Goal: Information Seeking & Learning: Learn about a topic

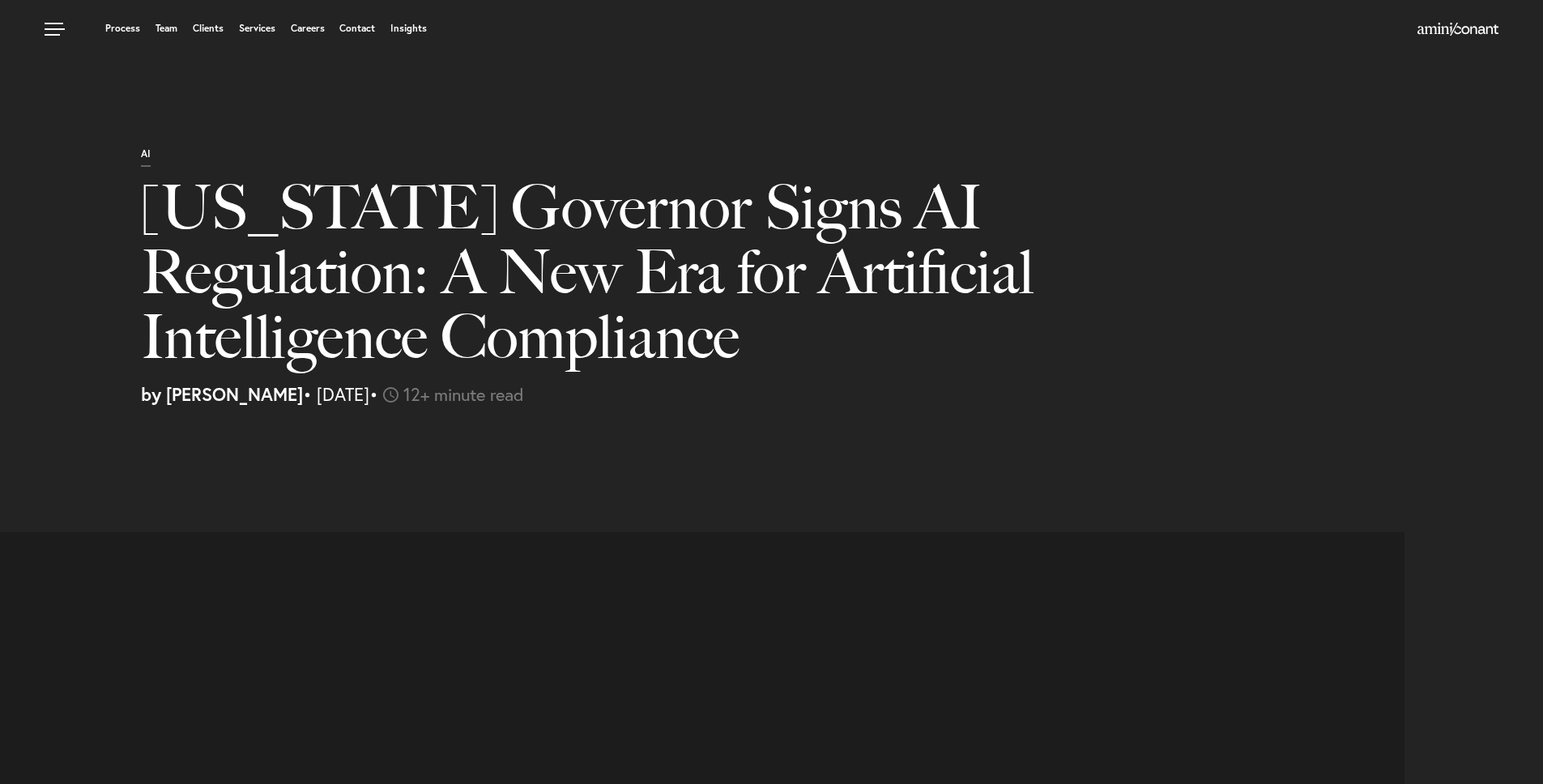
select select "US"
select select "Austin"
select select "Business and Civil Litigation"
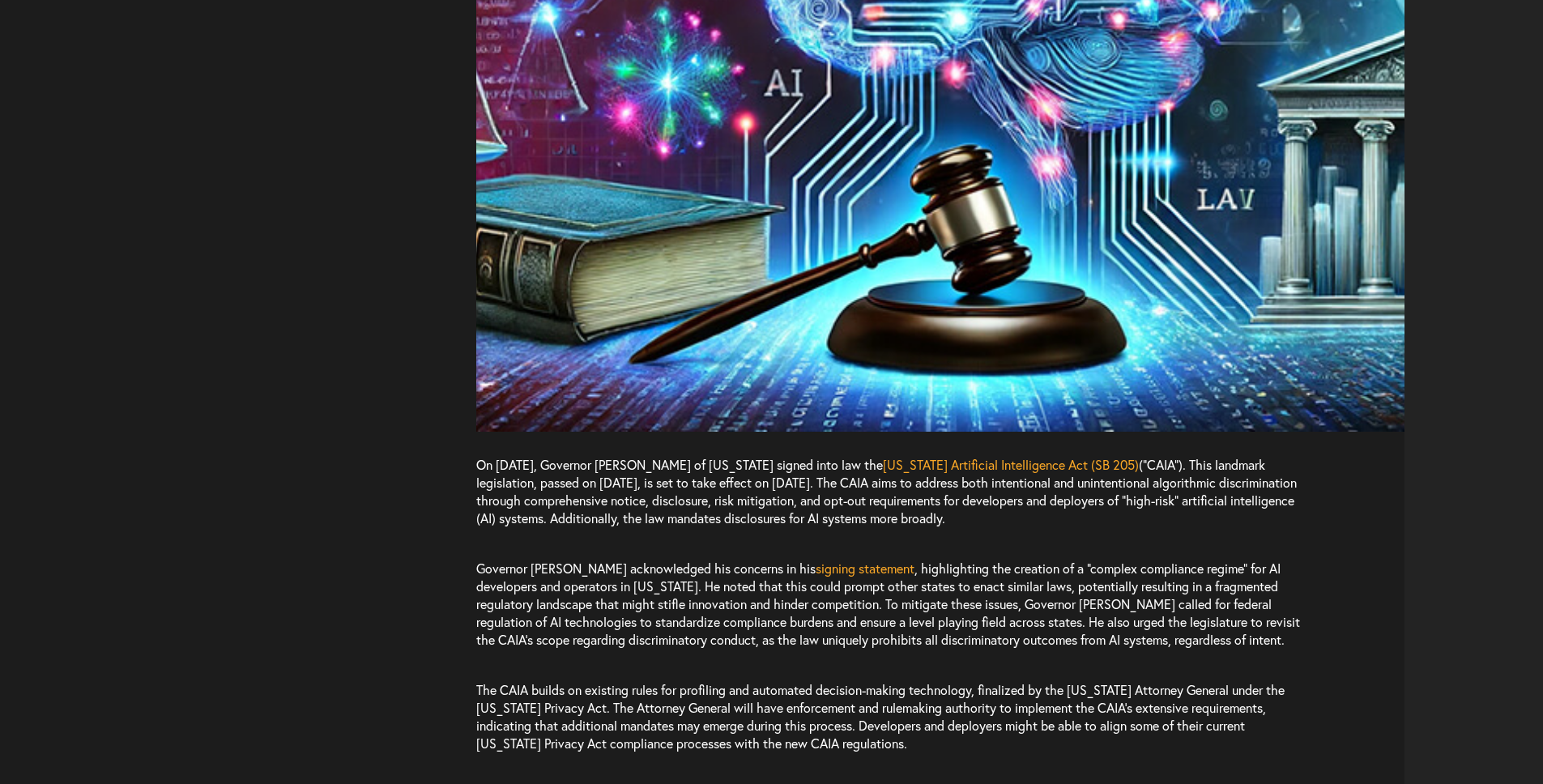
scroll to position [1307, 0]
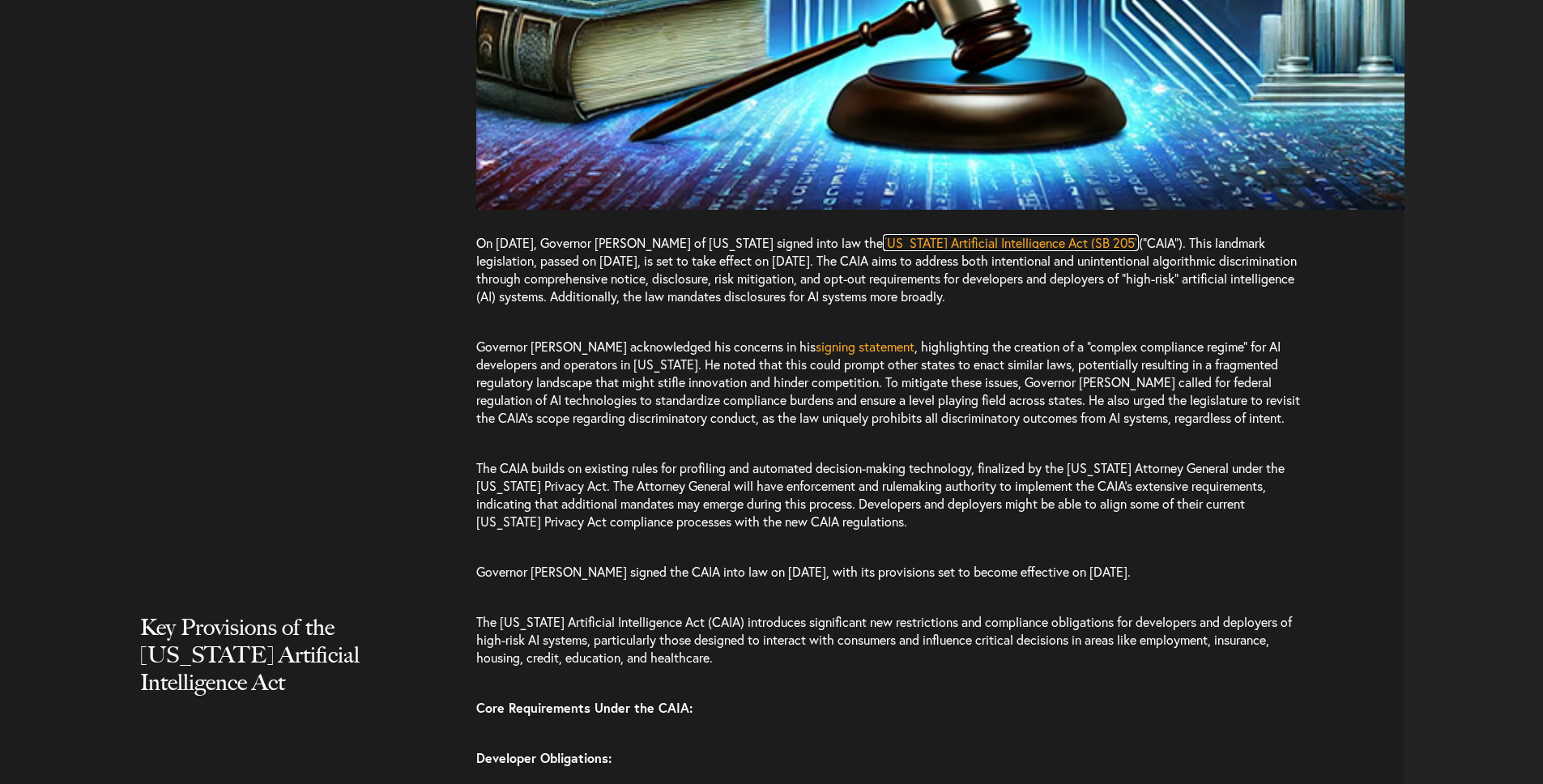
click at [1035, 243] on span "[US_STATE] Artificial Intelligence Act (SB 205)" at bounding box center [1011, 242] width 256 height 17
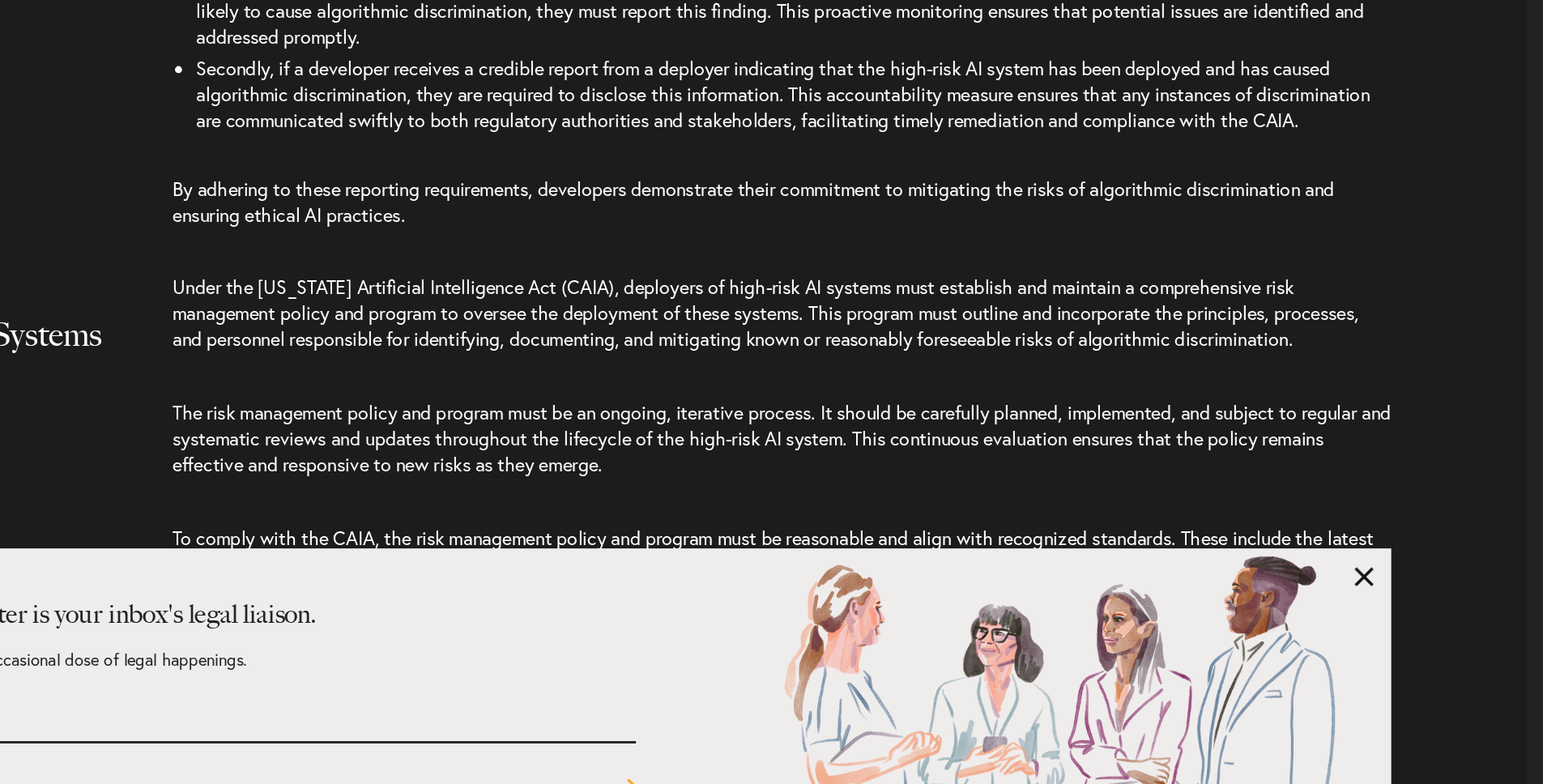
scroll to position [3881, 0]
click at [1300, 636] on div "The Barrister is your inbox's legal liaison. Sign up for an occasional dose of …" at bounding box center [772, 702] width 1081 height 162
click at [1293, 642] on link at bounding box center [1292, 641] width 13 height 13
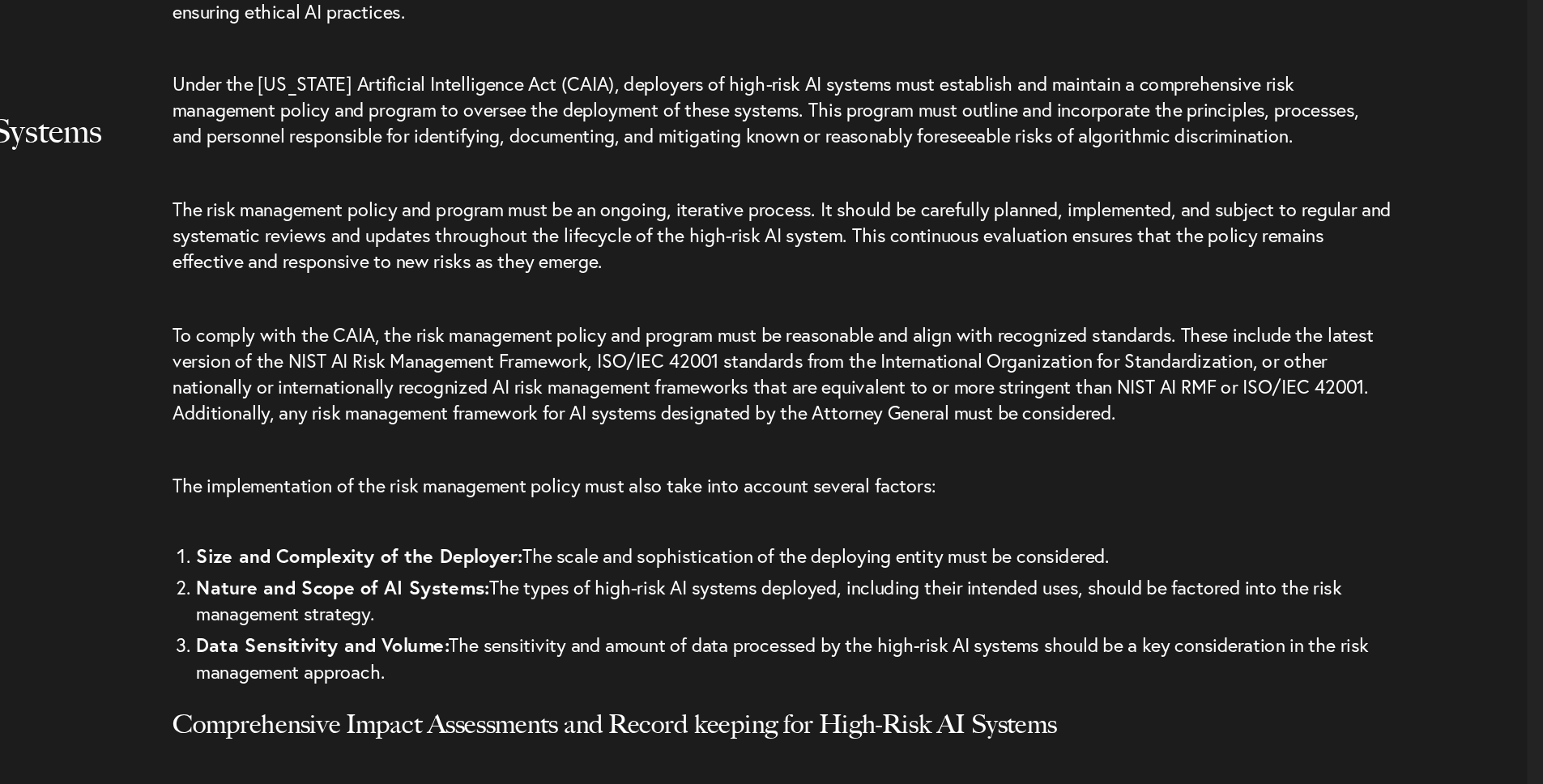
scroll to position [4034, 0]
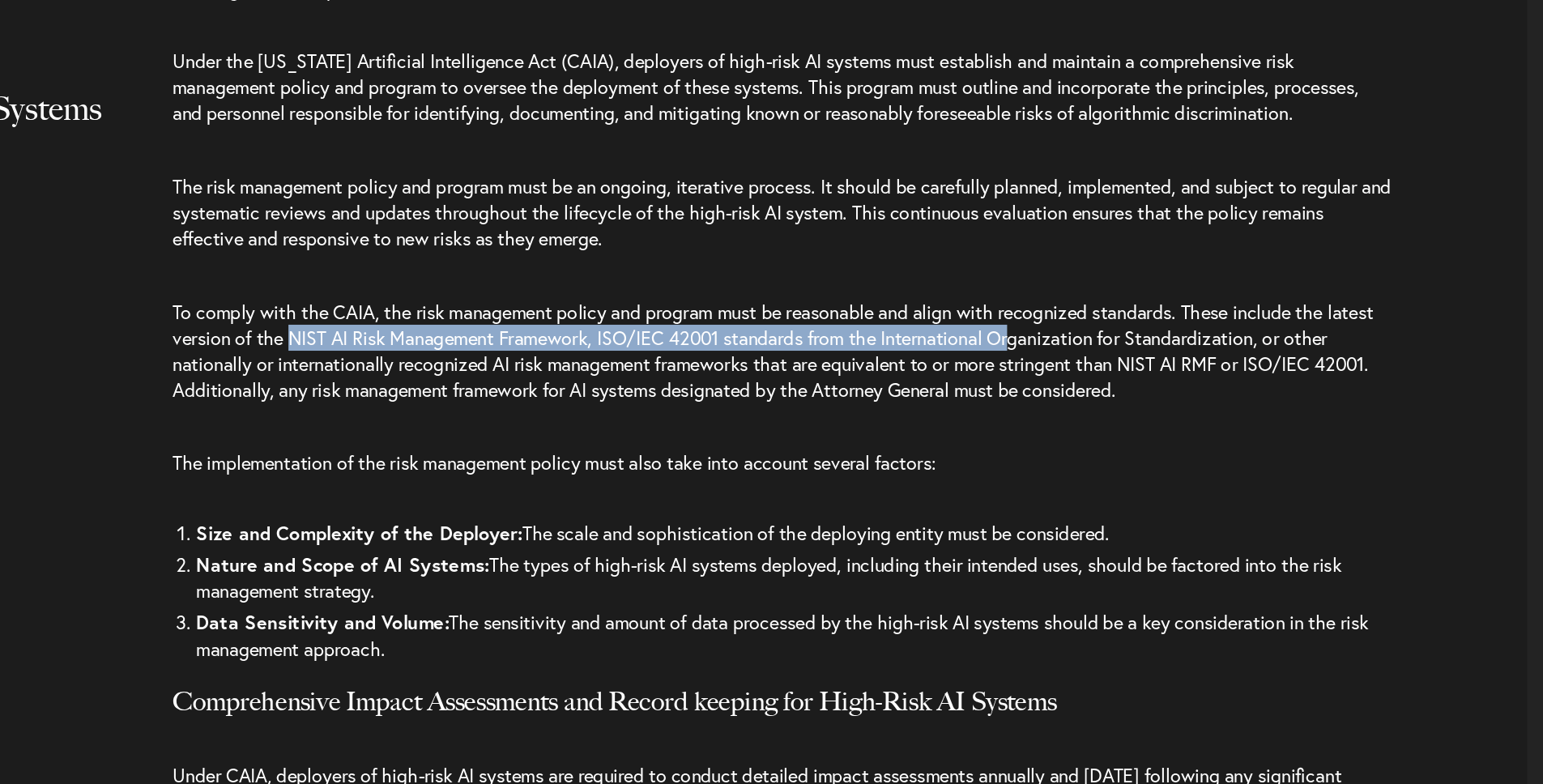
drag, startPoint x: 592, startPoint y: 474, endPoint x: 1100, endPoint y: 481, distance: 508.0
click at [1100, 481] on span "To comply with the CAIA, the risk management policy and program must be reasona…" at bounding box center [887, 487] width 823 height 71
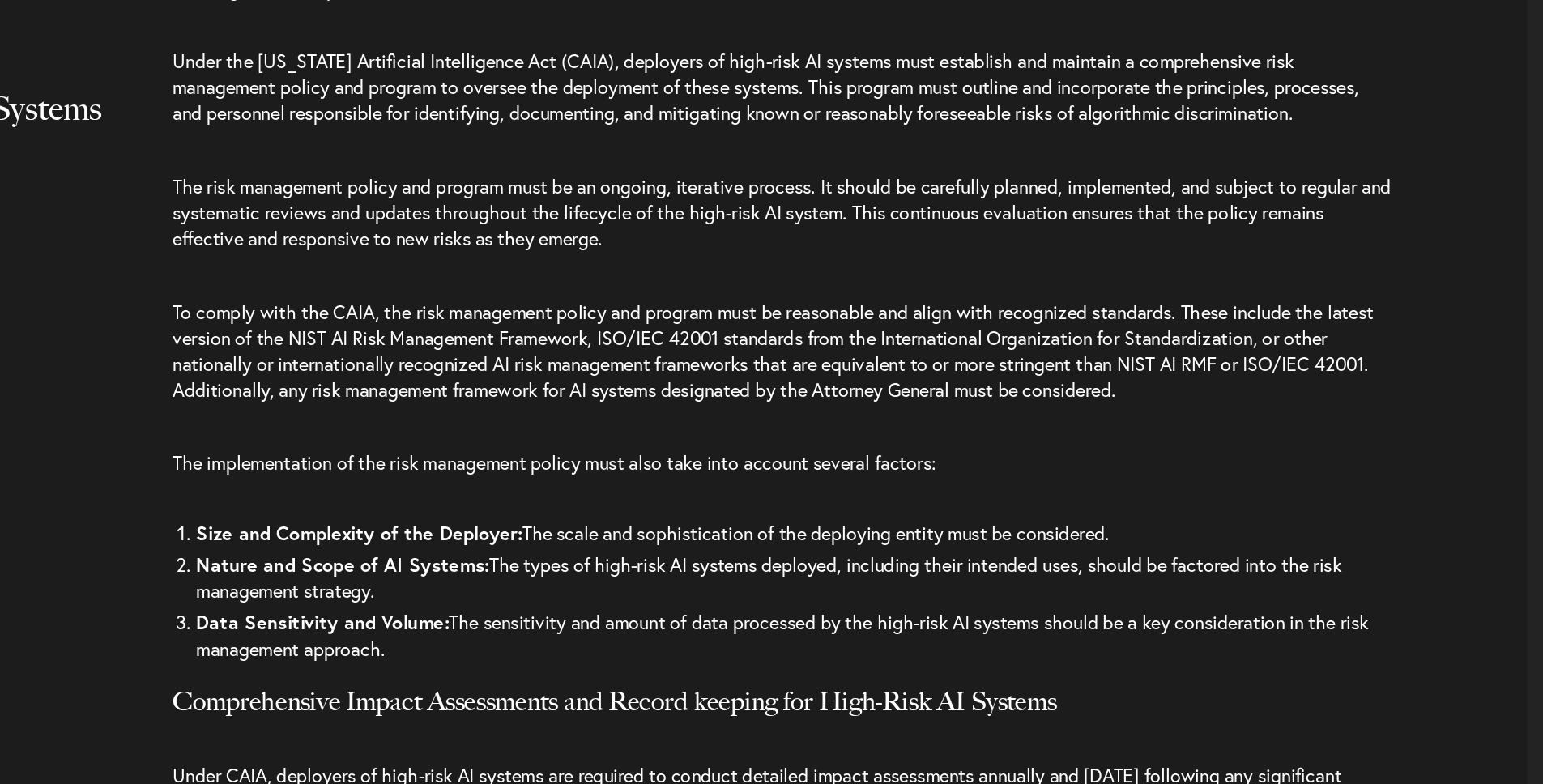
click at [1147, 503] on span "To comply with the CAIA, the risk management policy and program must be reasona…" at bounding box center [887, 487] width 823 height 71
drag, startPoint x: 1172, startPoint y: 493, endPoint x: 511, endPoint y: 509, distance: 661.2
click at [511, 509] on span "To comply with the CAIA, the risk management policy and program must be reasona…" at bounding box center [887, 487] width 823 height 71
copy span "NIST AI RMF or ISO/IEC 42001"
click at [777, 519] on span "To comply with the CAIA, the risk management policy and program must be reasona…" at bounding box center [887, 487] width 823 height 71
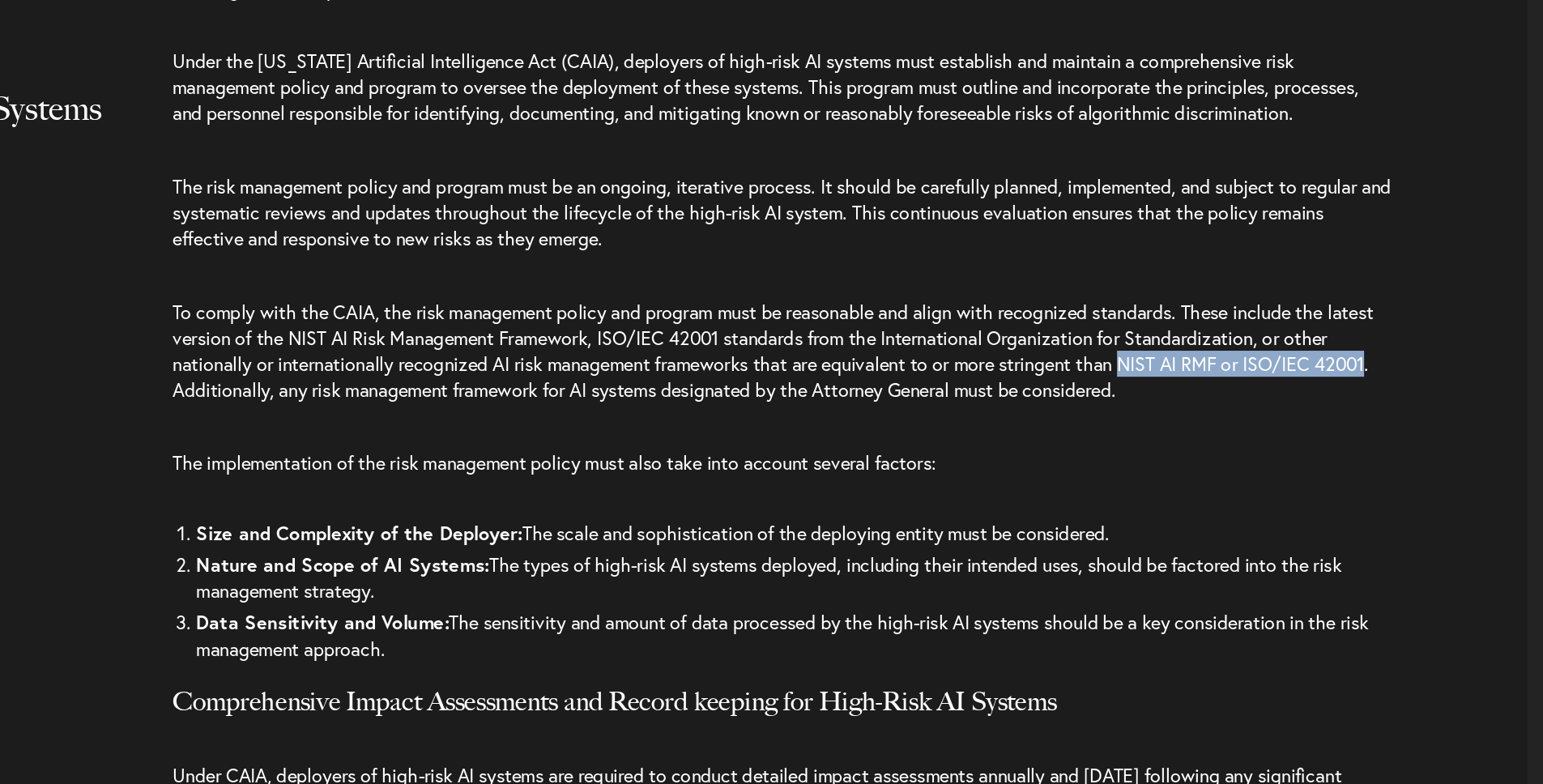
click at [777, 519] on span "To comply with the CAIA, the risk management policy and program must be reasona…" at bounding box center [887, 487] width 823 height 71
click at [863, 526] on p "To comply with the CAIA, the risk management policy and program must be reasona…" at bounding box center [894, 486] width 836 height 103
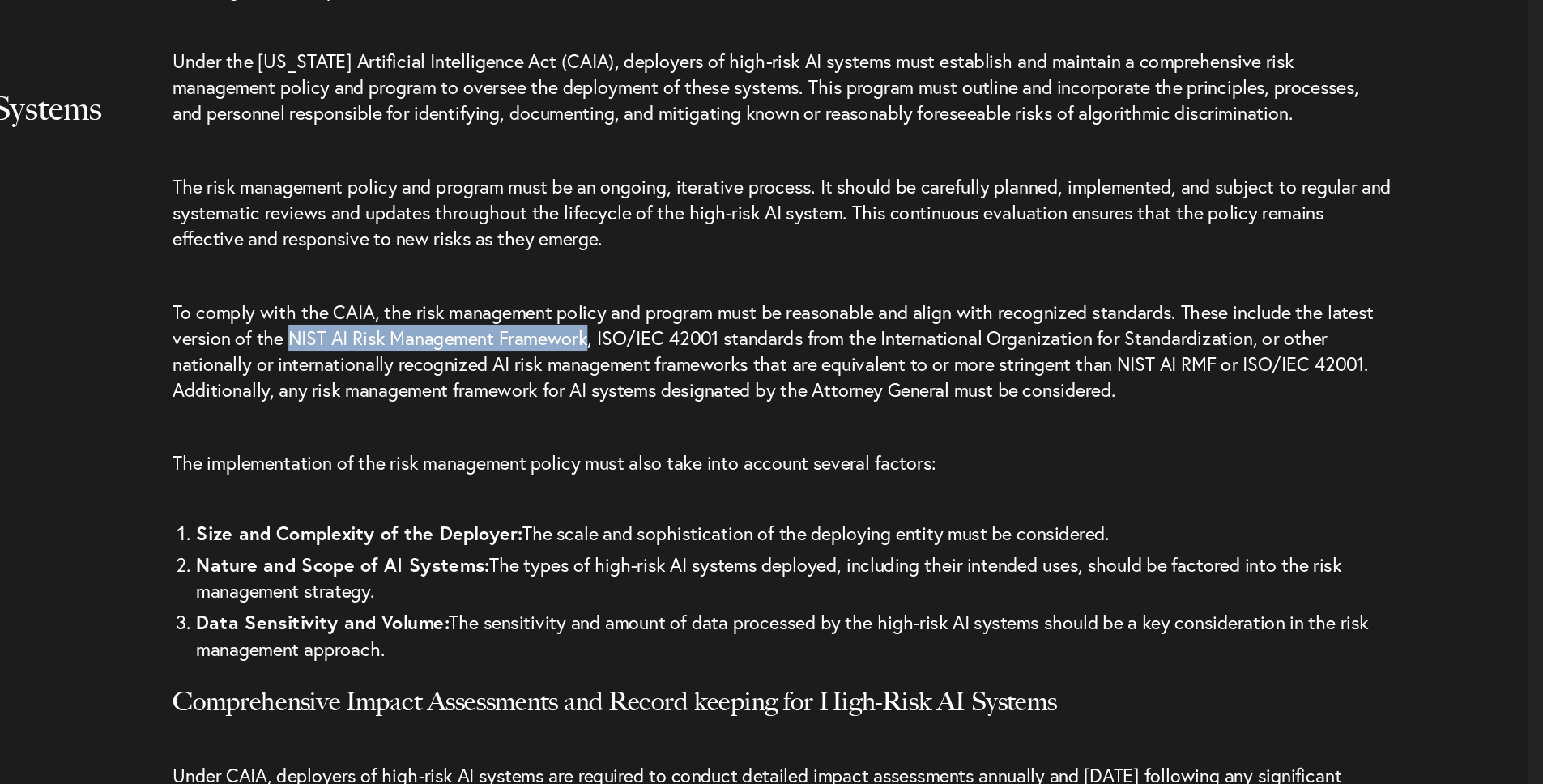
drag, startPoint x: 594, startPoint y: 477, endPoint x: 801, endPoint y: 484, distance: 207.1
click at [801, 484] on span "To comply with the CAIA, the risk management policy and program must be reasona…" at bounding box center [887, 487] width 823 height 71
copy span "NIST AI Risk Management Framework"
